Goal: Book appointment/travel/reservation

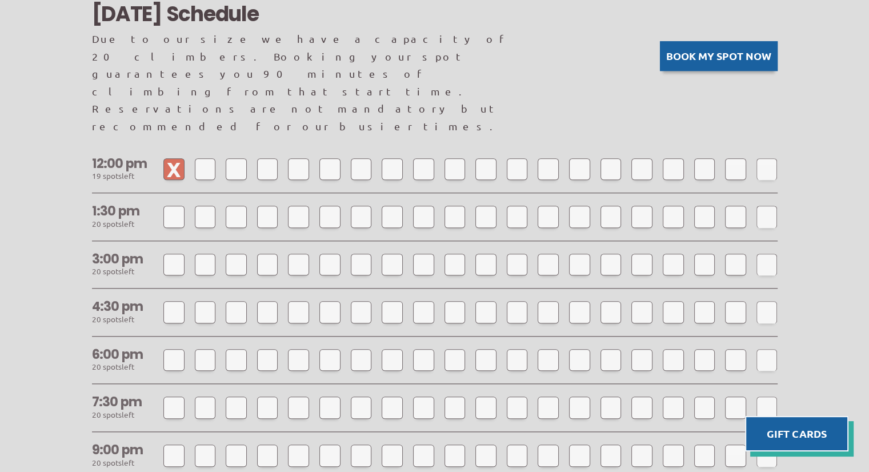
scroll to position [997, 0]
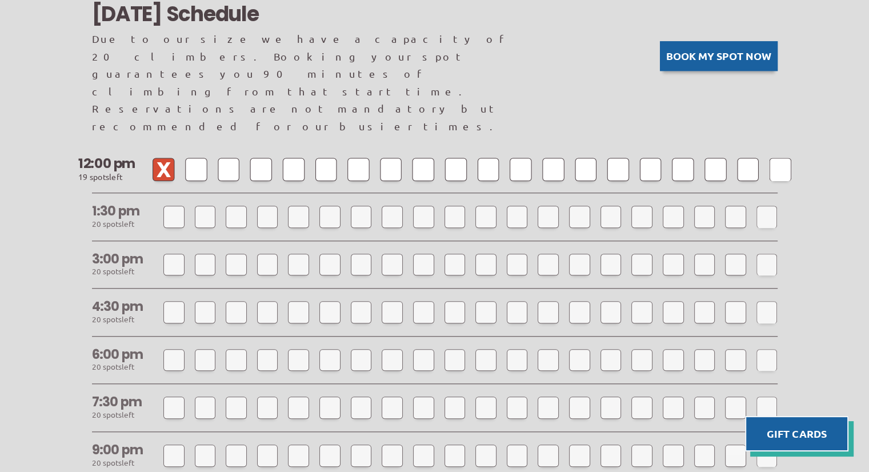
click at [199, 158] on div at bounding box center [196, 169] width 22 height 23
select select
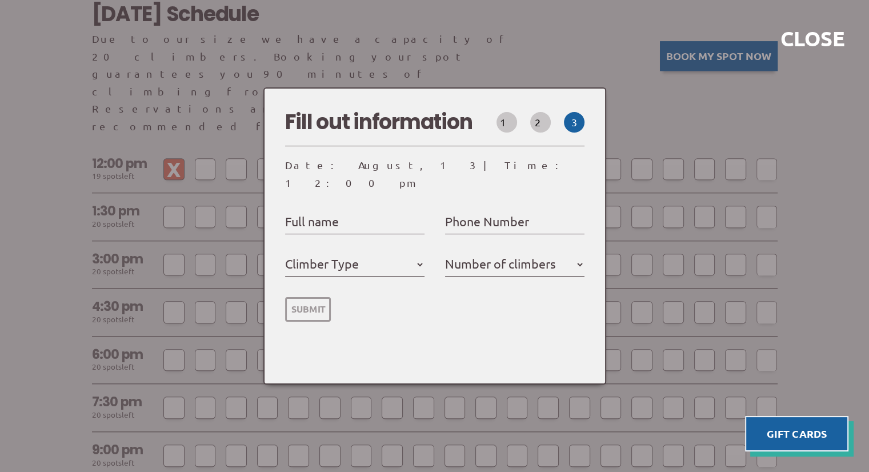
select select
click at [353, 214] on input "Full name" at bounding box center [354, 222] width 139 height 18
type input "Michael J Meitzler"
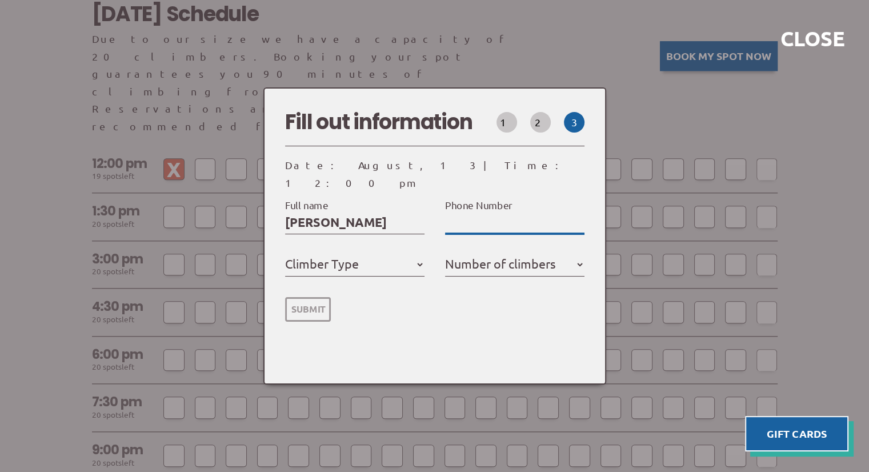
type input "8474529139"
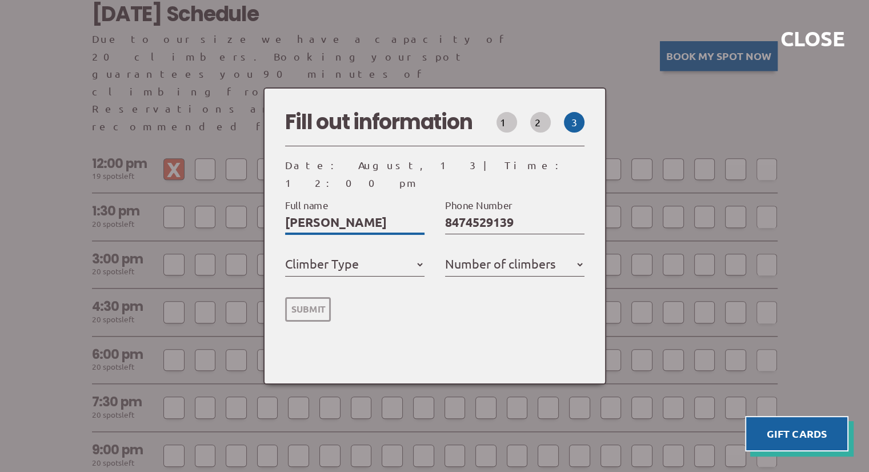
select select
click at [378, 255] on select "Member Day Climber First Time Climber" at bounding box center [354, 264] width 139 height 18
select select "Day Climber"
click at [289, 255] on select "Member Day Climber First Time Climber" at bounding box center [354, 264] width 139 height 18
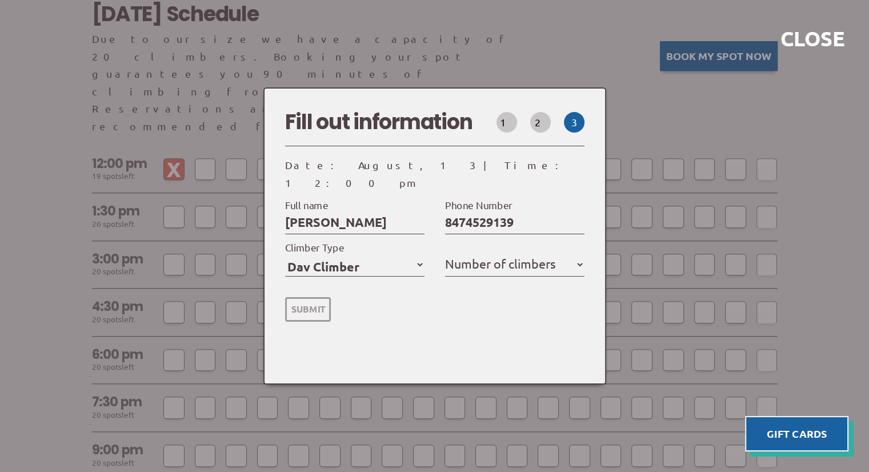
click at [527, 263] on label "Number of climbers" at bounding box center [500, 263] width 111 height 21
click at [527, 263] on select "1 2 3 4 5" at bounding box center [514, 264] width 139 height 18
click at [537, 260] on select "1 2 3 4 5" at bounding box center [514, 264] width 139 height 18
select select "3"
click at [449, 255] on select "1 2 3 4 5" at bounding box center [514, 264] width 139 height 18
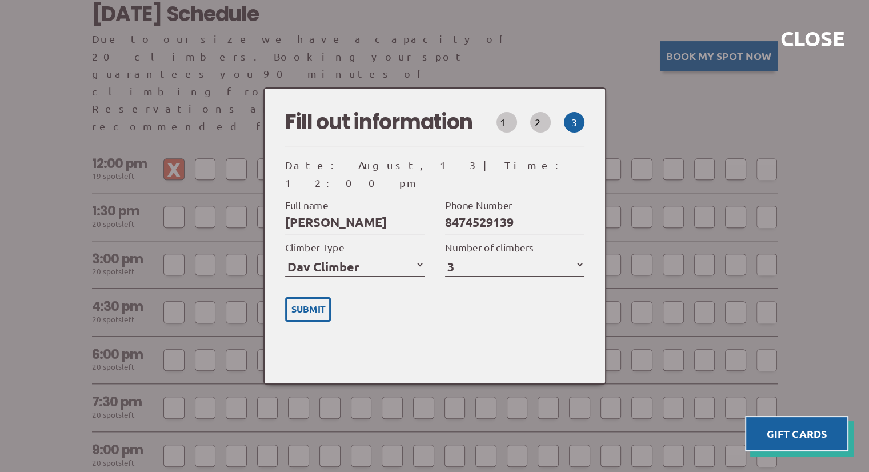
click at [318, 301] on input "Submit" at bounding box center [308, 309] width 46 height 25
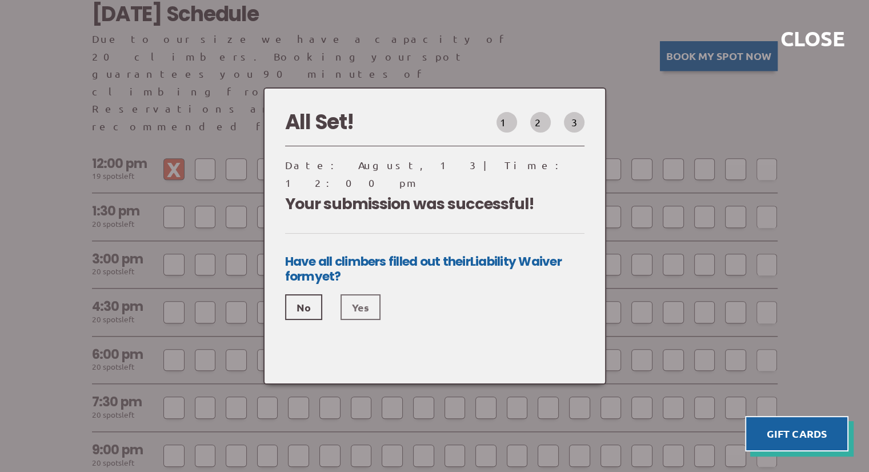
click at [363, 301] on link "Yes" at bounding box center [361, 307] width 40 height 26
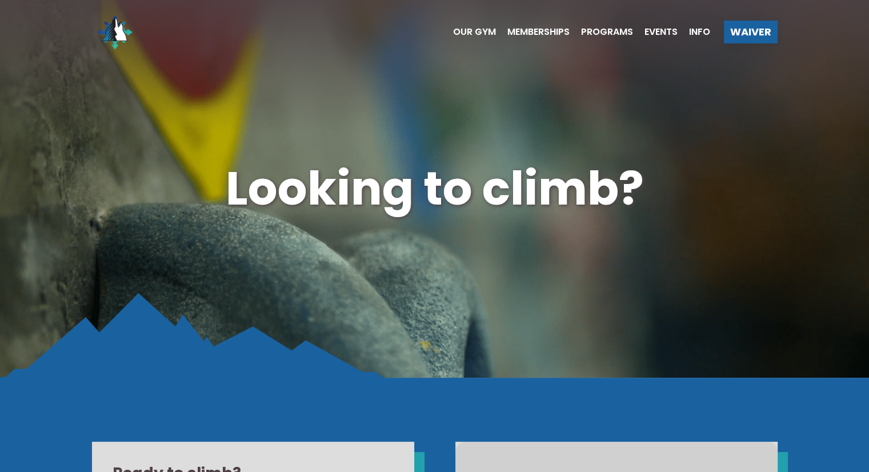
scroll to position [973, 0]
